Goal: Information Seeking & Learning: Find specific fact

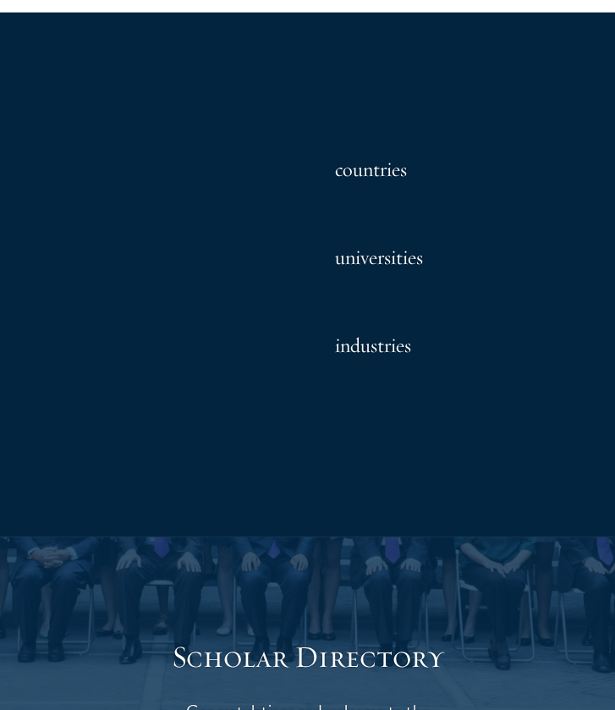
scroll to position [1519, 0]
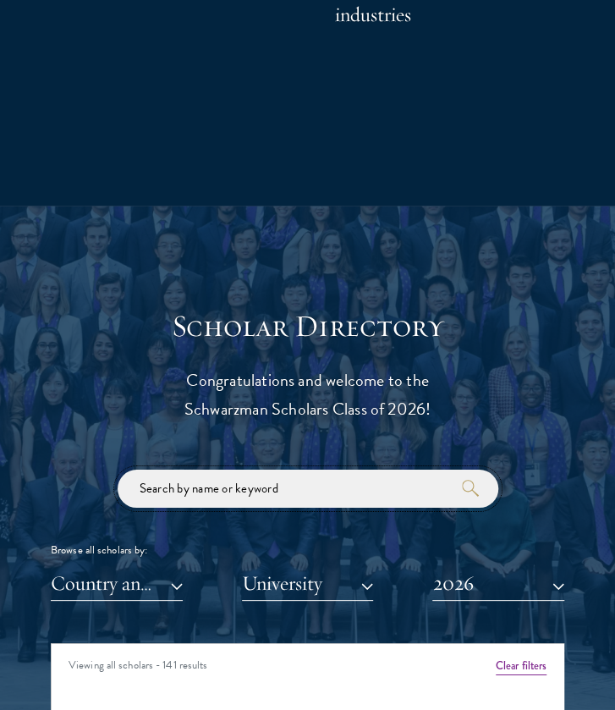
click at [228, 490] on input "search" at bounding box center [308, 488] width 381 height 38
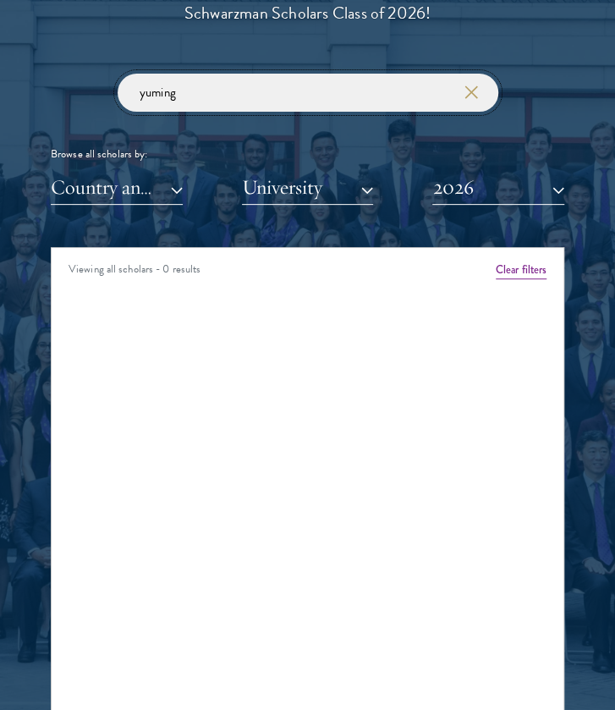
scroll to position [1915, 0]
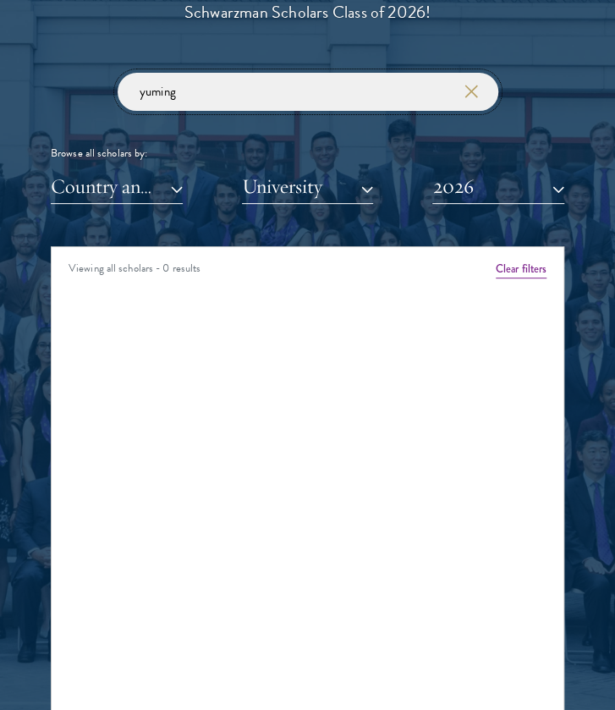
type input "yuming"
click button "submit" at bounding box center [0, 0] width 0 height 0
click at [467, 187] on button "2026" at bounding box center [498, 186] width 132 height 35
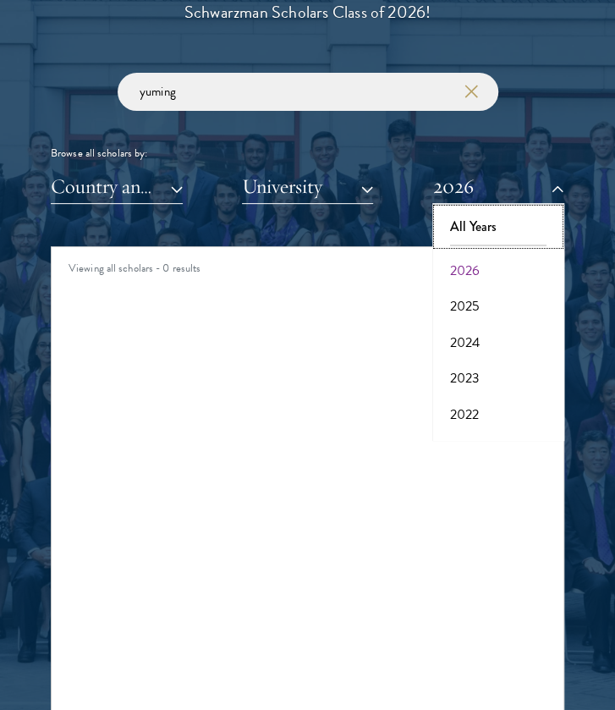
click at [473, 214] on button "All Years" at bounding box center [498, 227] width 122 height 36
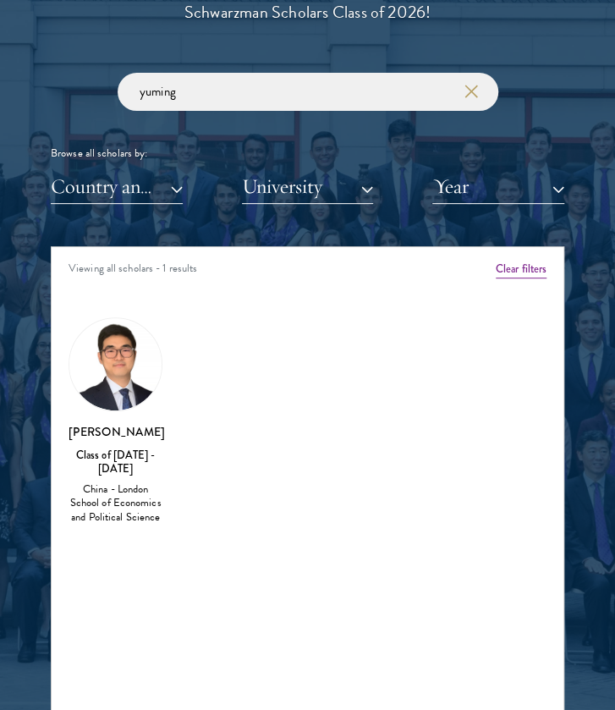
click at [96, 391] on img at bounding box center [115, 364] width 92 height 92
click at [105, 527] on div "[PERSON_NAME] Class of [DATE] - [DATE] [GEOGRAPHIC_DATA] - London School of Eco…" at bounding box center [116, 421] width 128 height 243
click at [105, 493] on div "China - London School of Economics and Political Science" at bounding box center [116, 503] width 94 height 42
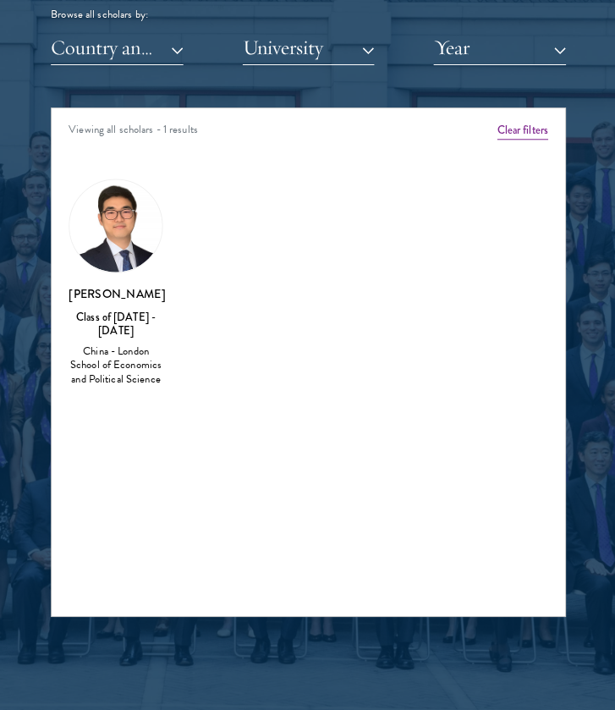
scroll to position [2054, 0]
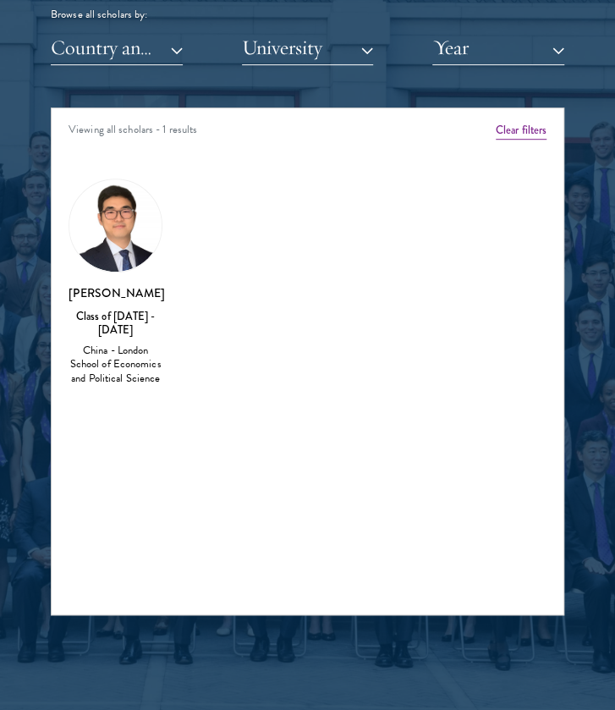
click at [123, 303] on div "[PERSON_NAME] Class of [DATE] - [DATE] [GEOGRAPHIC_DATA] - London School of Eco…" at bounding box center [116, 335] width 94 height 102
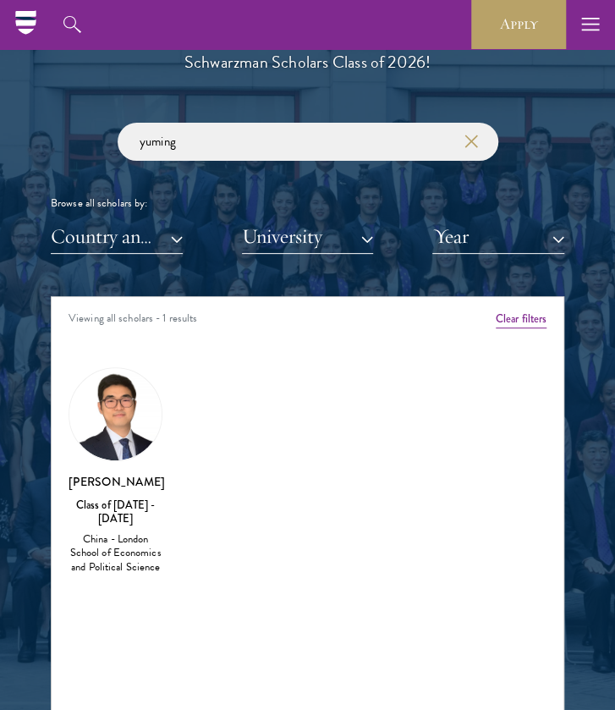
scroll to position [1855, 0]
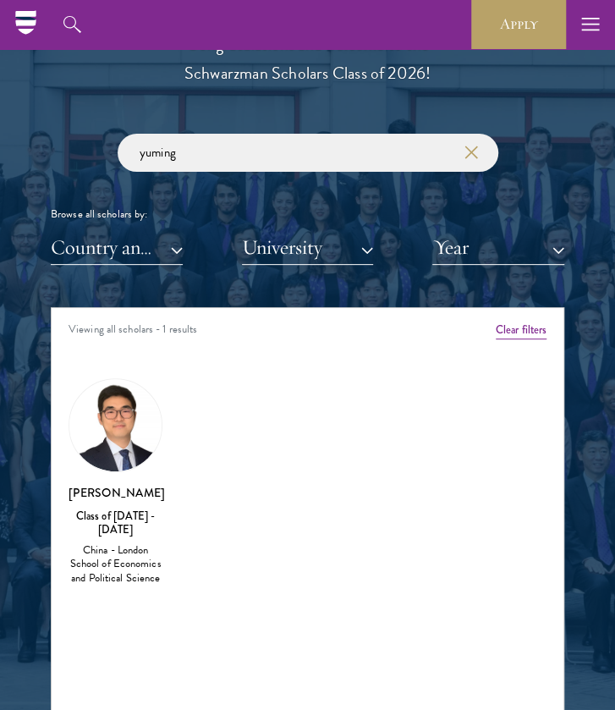
click at [142, 279] on div "Scholar Directory Congratulations and welcome to the Schwarzman Scholars Class …" at bounding box center [307, 393] width 513 height 842
